Goal: Find contact information: Find contact information

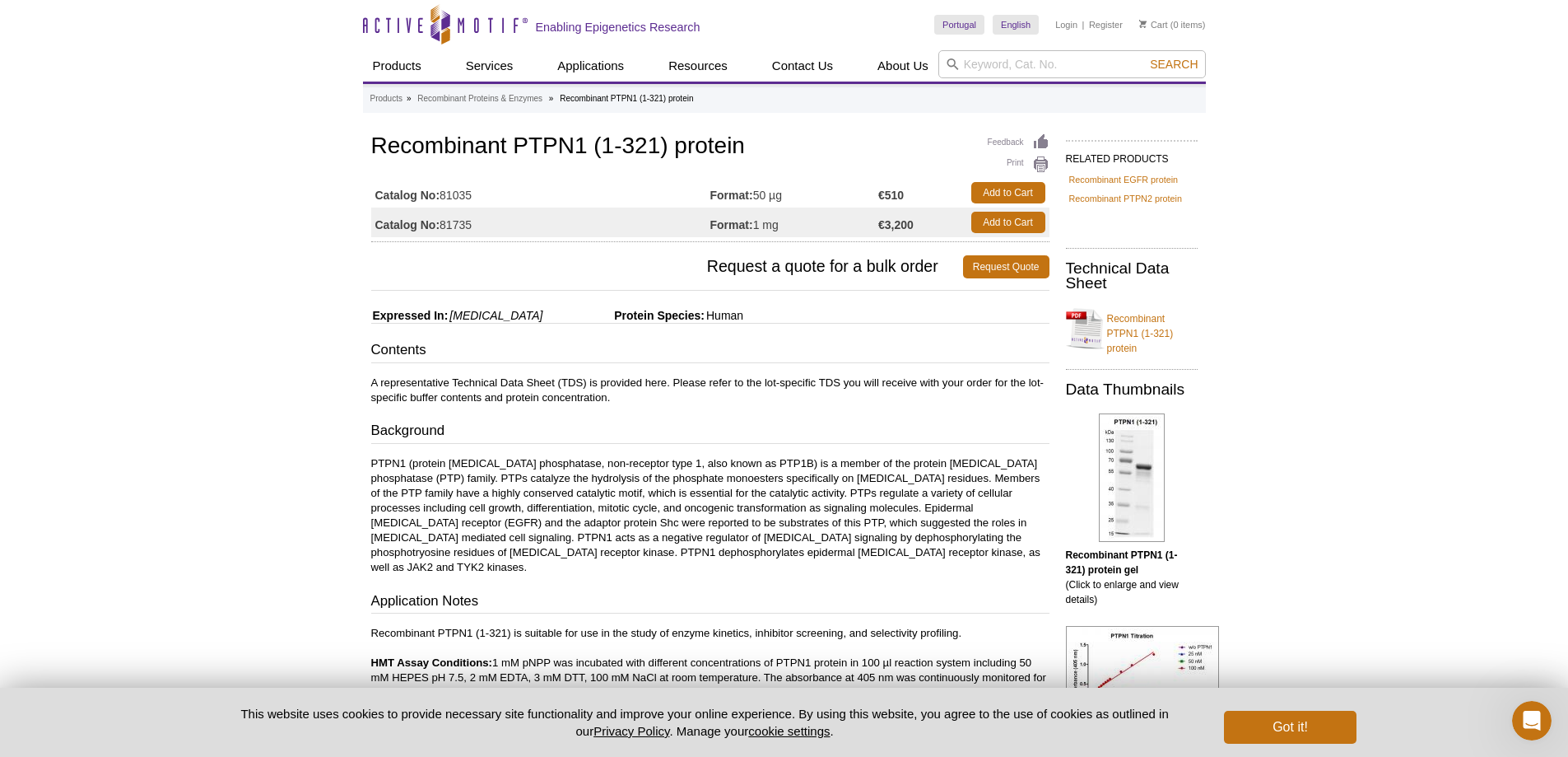
drag, startPoint x: 444, startPoint y: 192, endPoint x: 475, endPoint y: 194, distance: 31.1
click at [475, 194] on td "Catalog No: 81035" at bounding box center [541, 192] width 340 height 30
copy td "81035"
drag, startPoint x: 377, startPoint y: 149, endPoint x: 586, endPoint y: 148, distance: 209.0
click at [586, 148] on h1 "Recombinant PTPN1 (1-321) protein" at bounding box center [710, 147] width 678 height 28
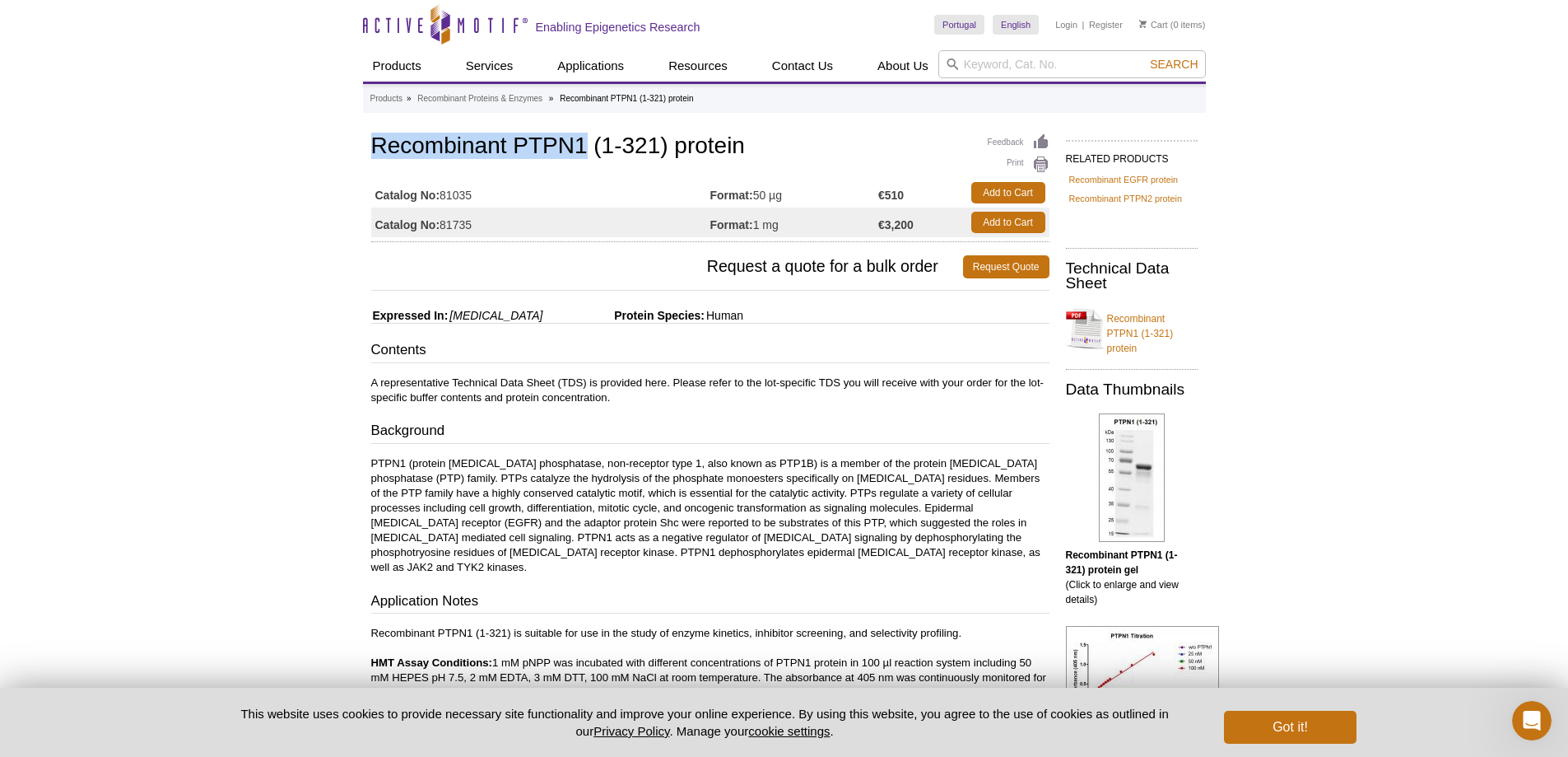
copy h1 "Recombinant PTPN1"
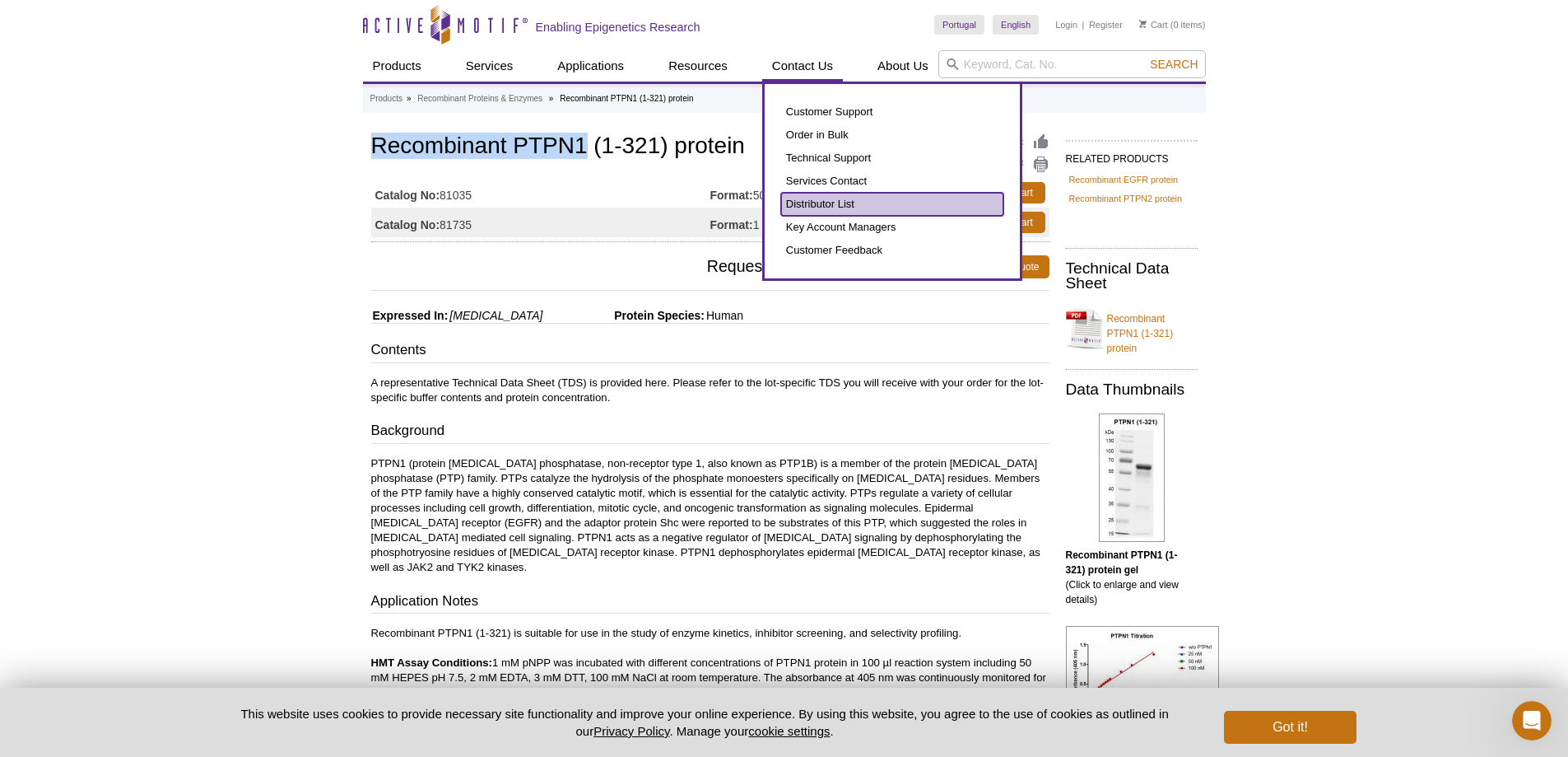
click at [846, 200] on link "Distributor List" at bounding box center [892, 204] width 222 height 23
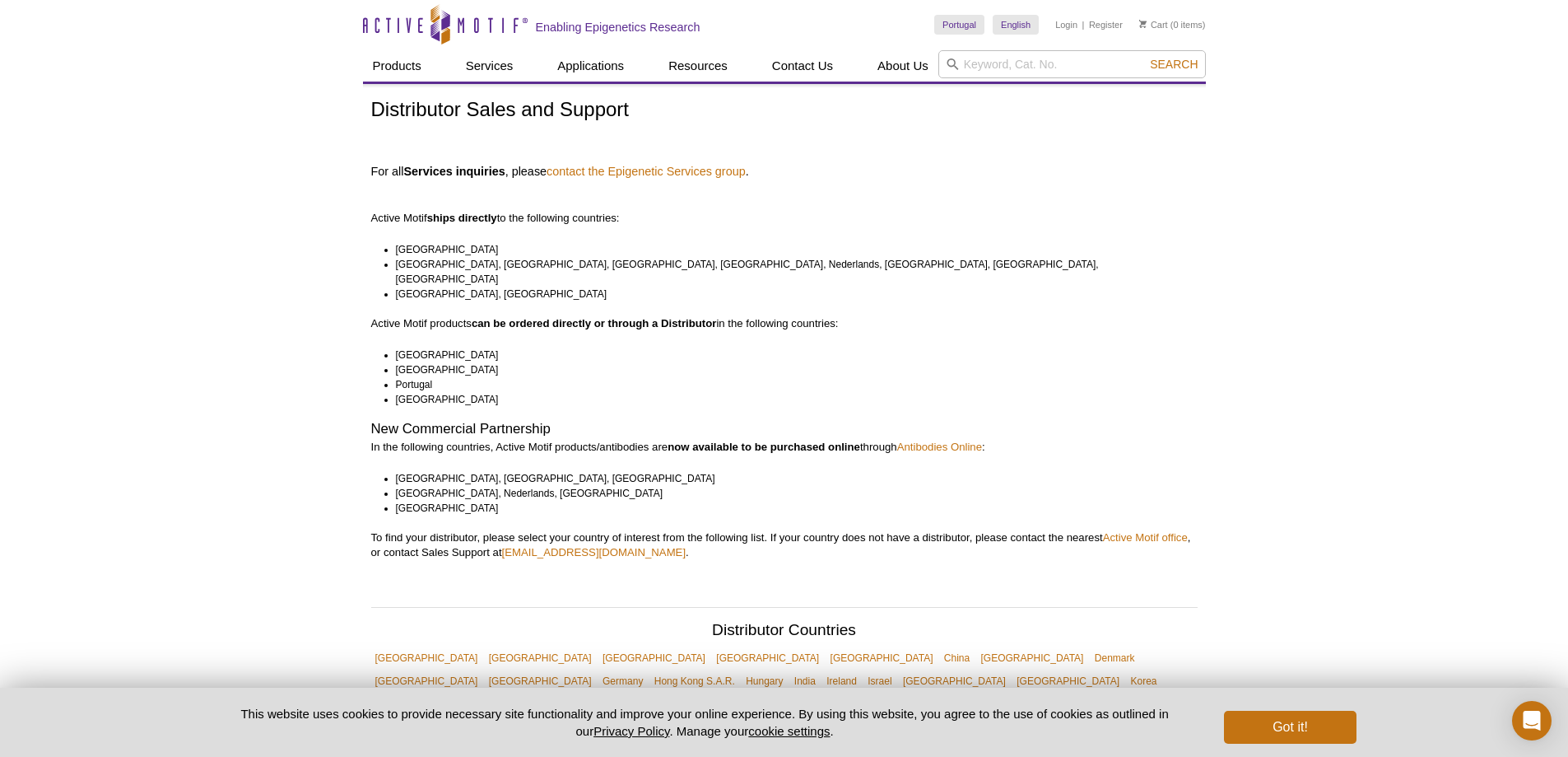
click at [411, 377] on li "Portugal" at bounding box center [789, 384] width 787 height 14
click at [415, 377] on li "Portugal" at bounding box center [789, 384] width 787 height 14
click at [631, 170] on link "contact the Epigenetic Services group" at bounding box center [646, 171] width 200 height 14
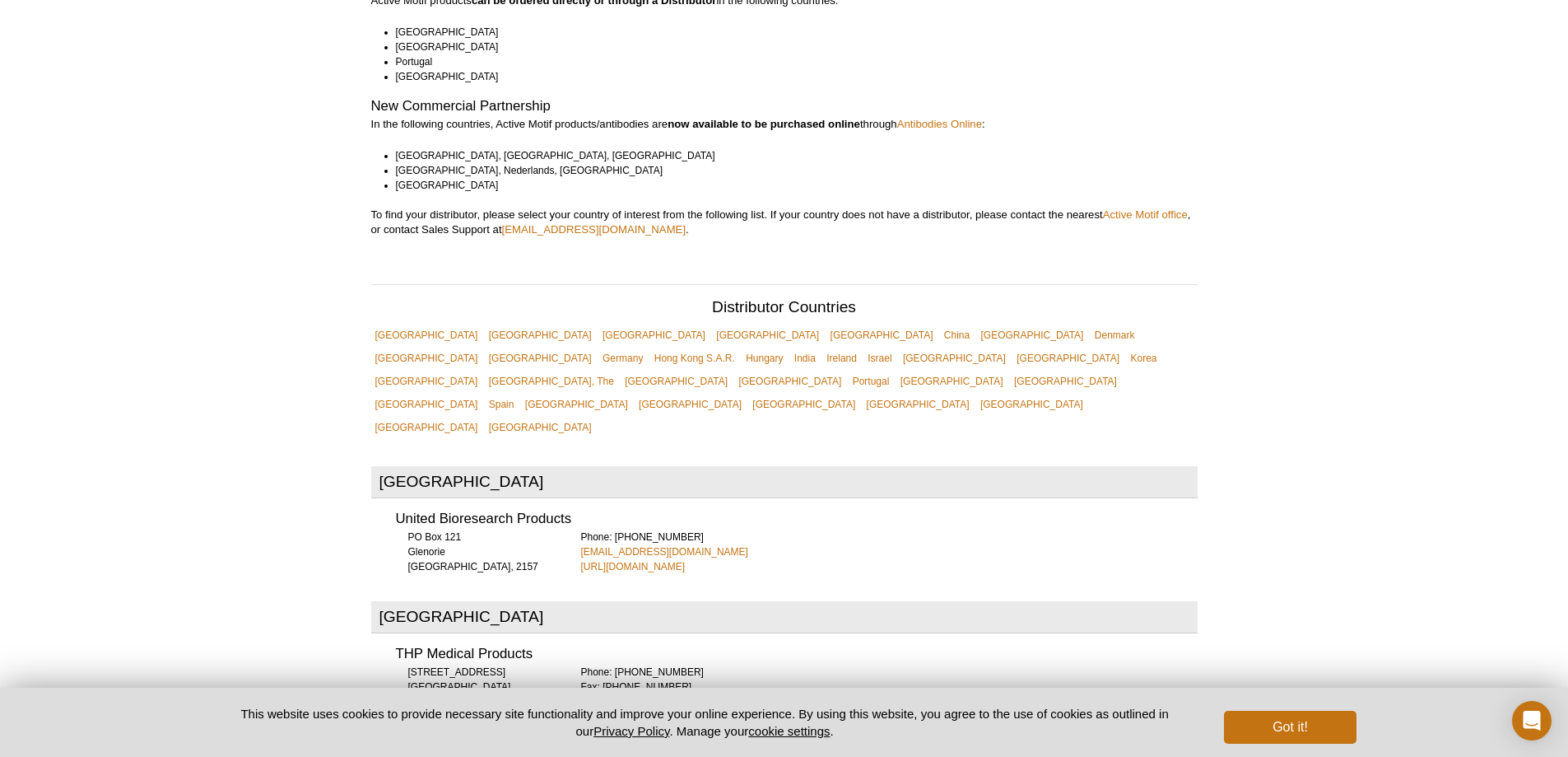
scroll to position [330, 0]
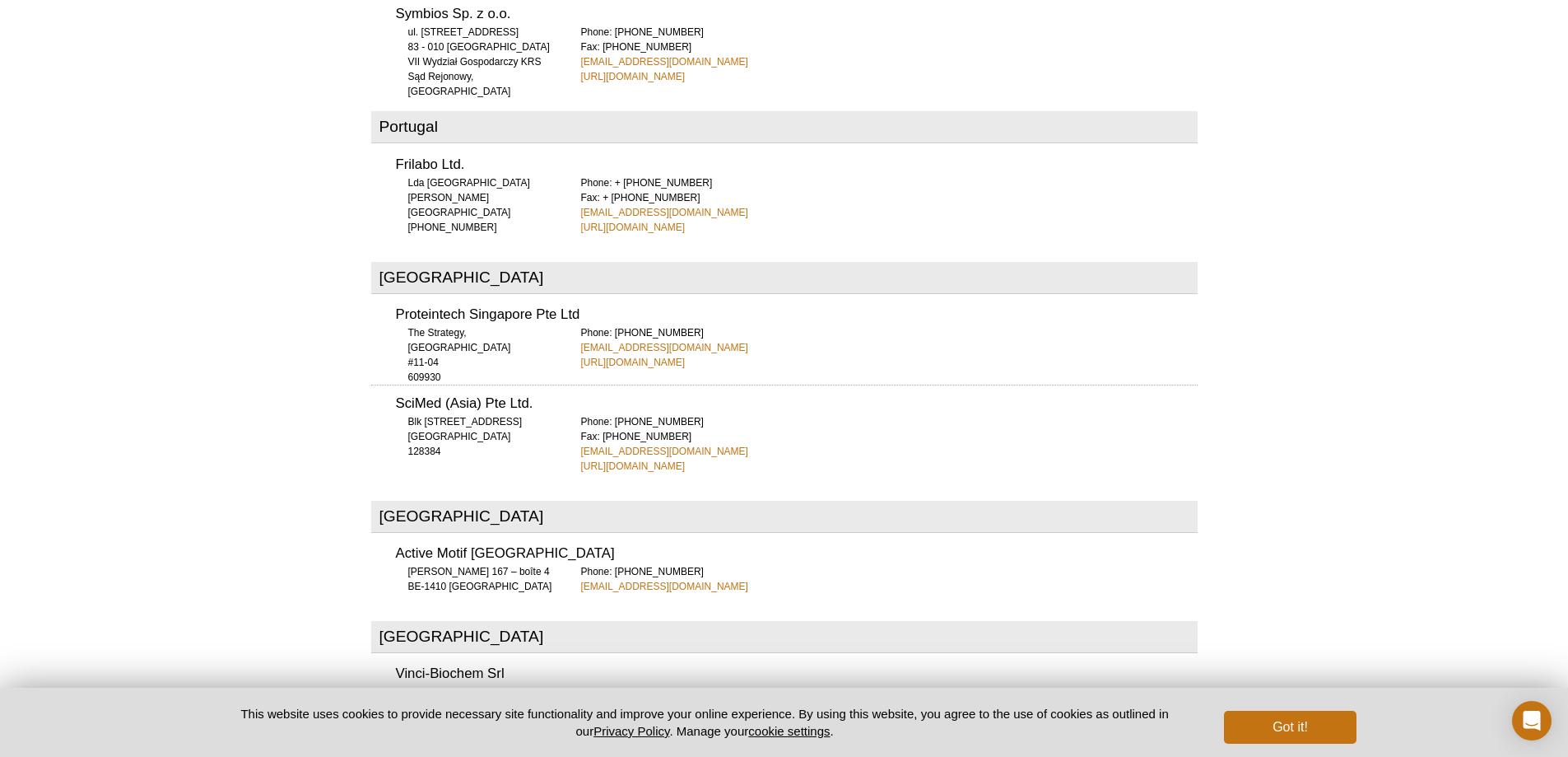
scroll to position [4692, 0]
